Goal: Navigation & Orientation: Find specific page/section

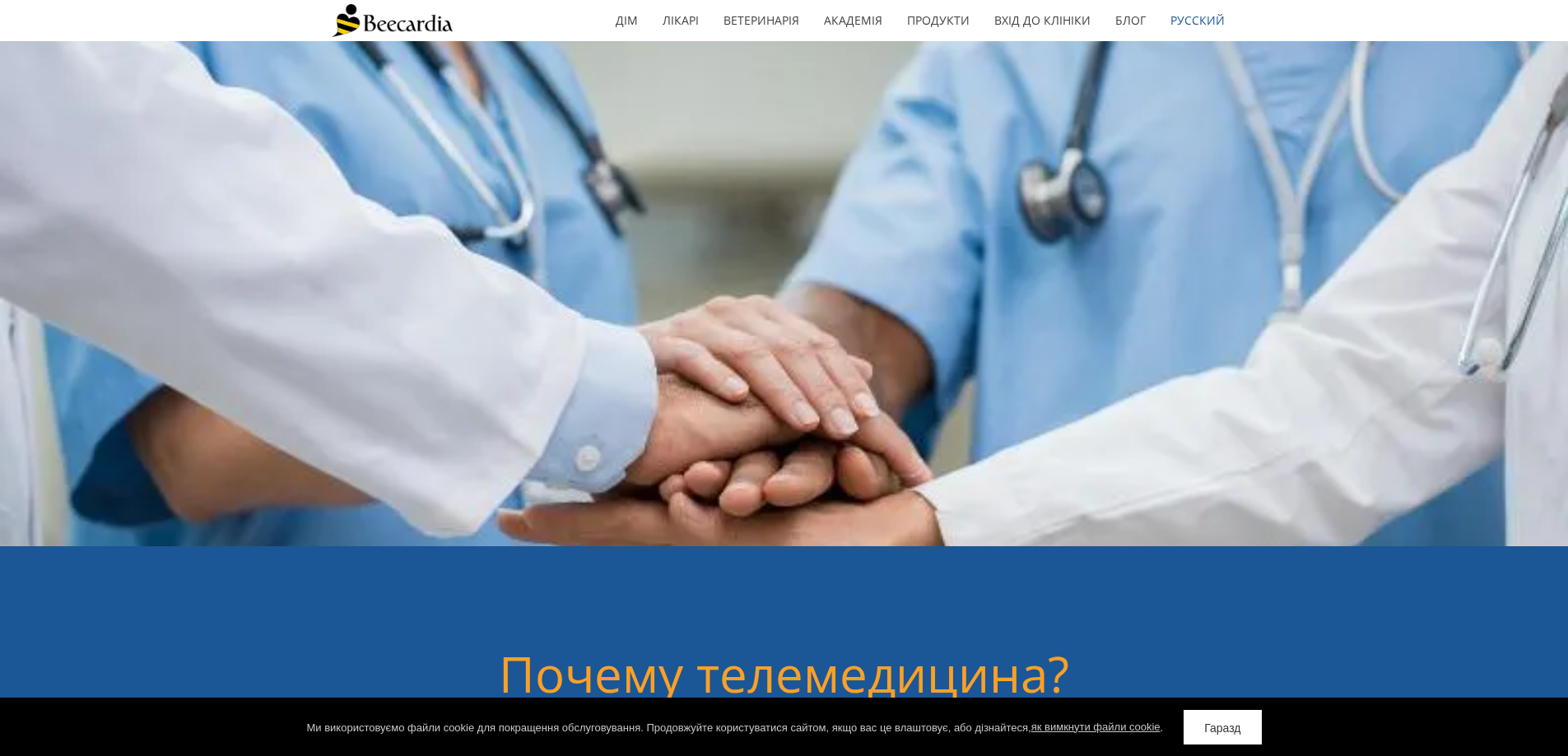
click at [1130, 104] on div at bounding box center [784, 324] width 905 height 442
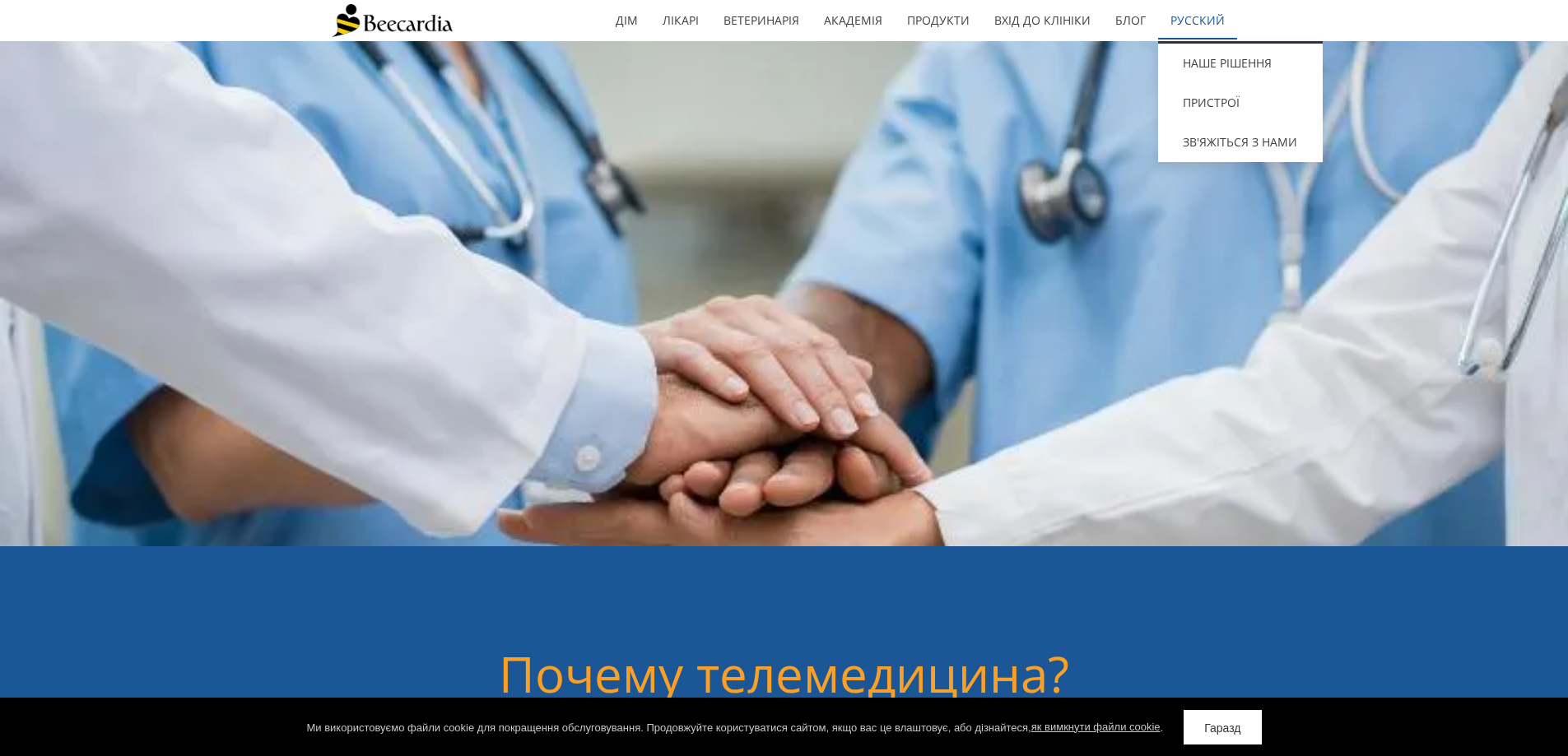
click at [1217, 18] on font "Русский" at bounding box center [1198, 20] width 54 height 16
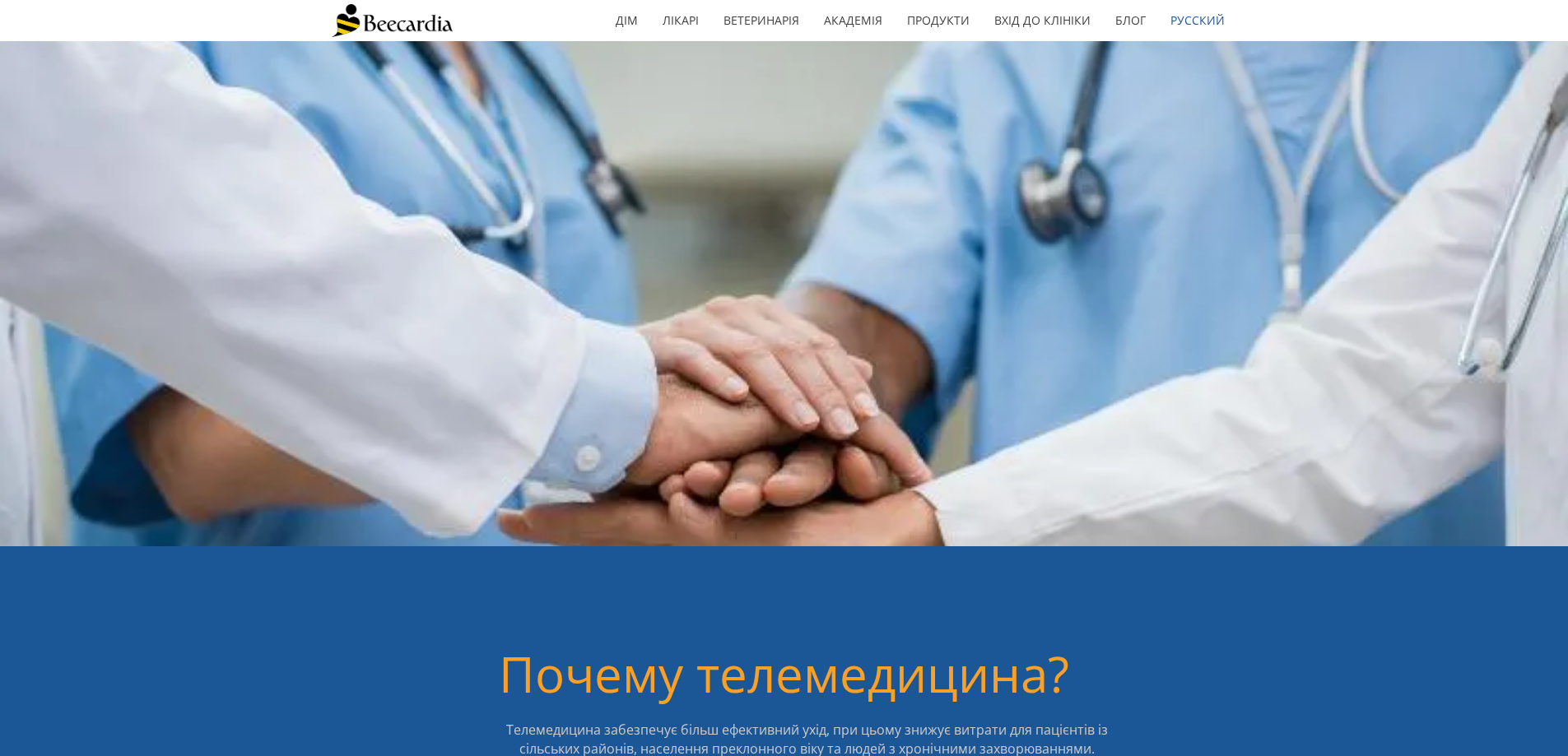
click at [1217, 18] on font "Русский" at bounding box center [1198, 20] width 54 height 16
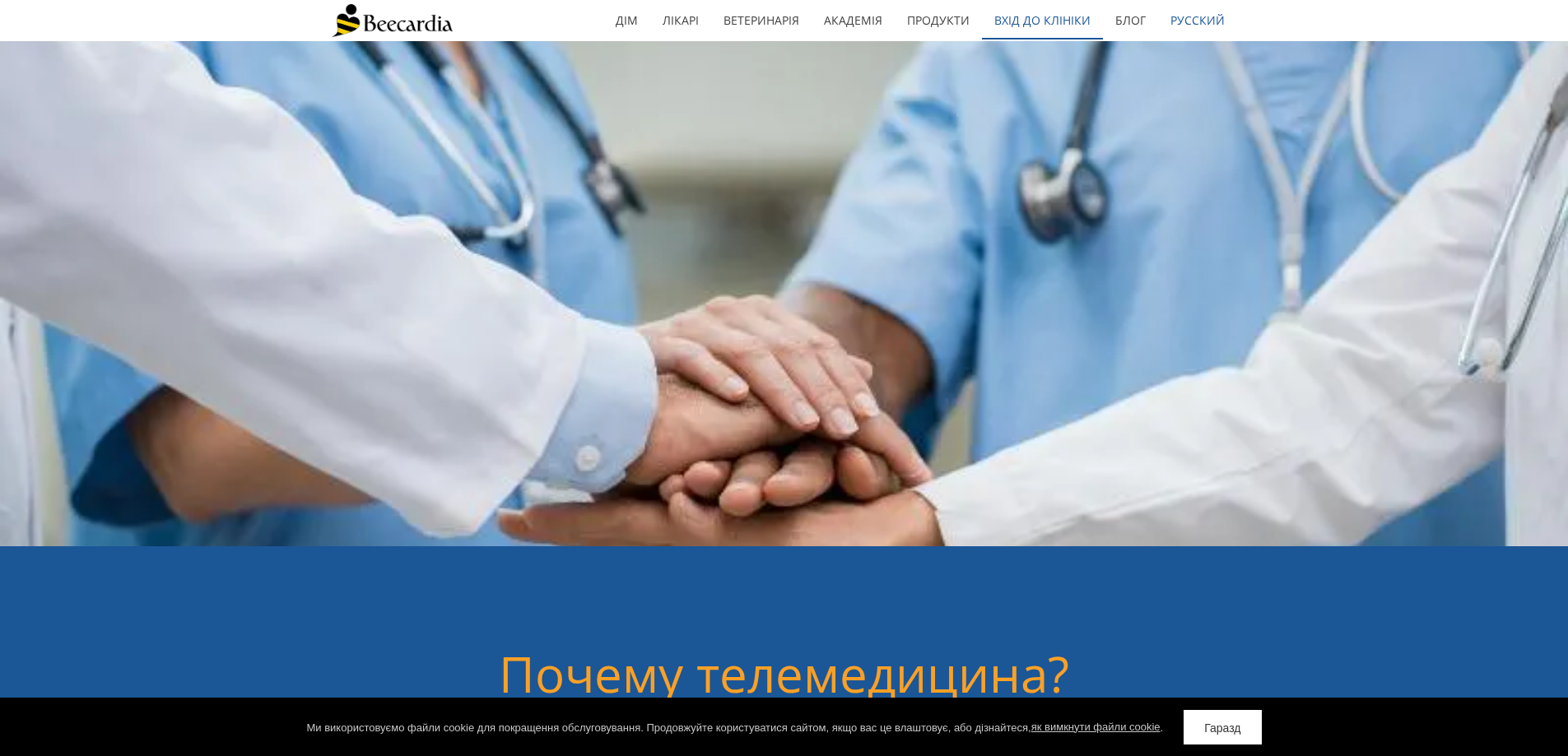
click at [1032, 19] on font "Вхід до клініки" at bounding box center [1042, 20] width 96 height 16
